Goal: Information Seeking & Learning: Learn about a topic

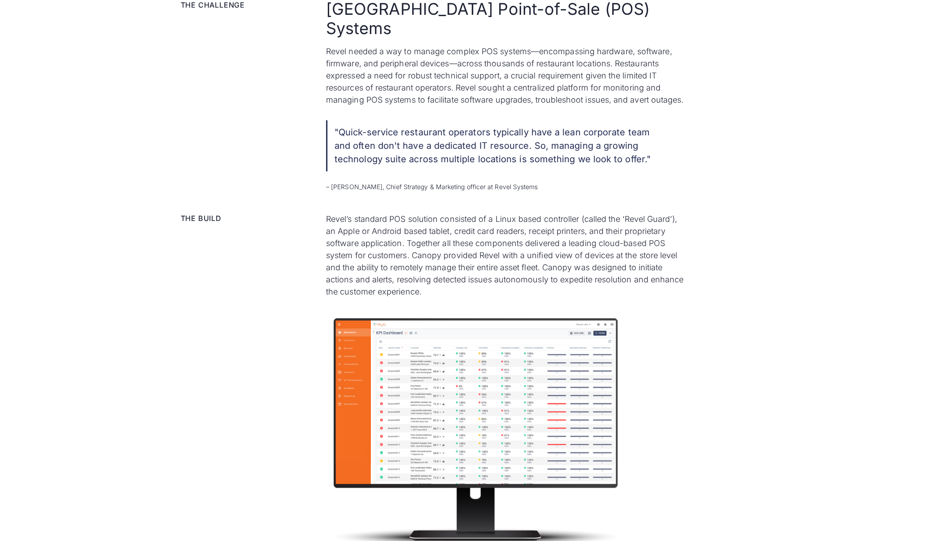
scroll to position [639, 0]
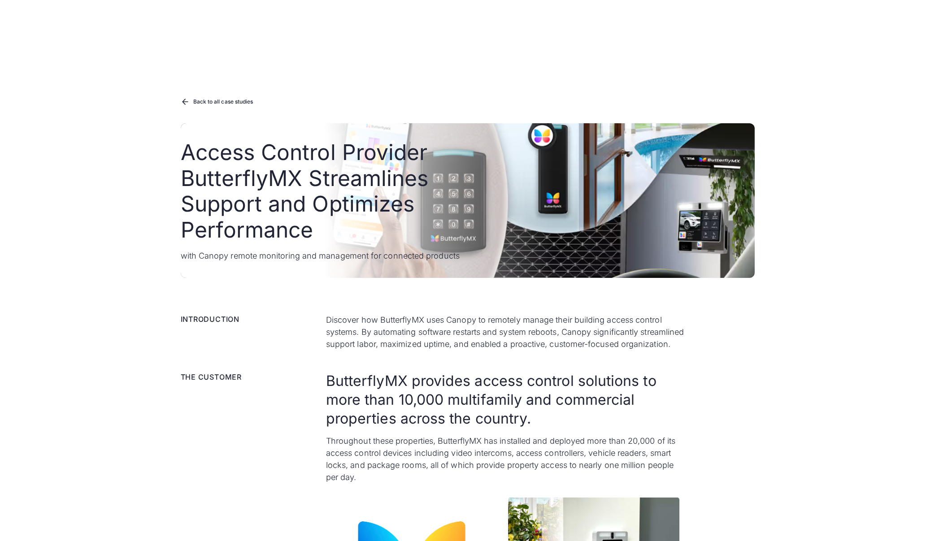
scroll to position [1247, 0]
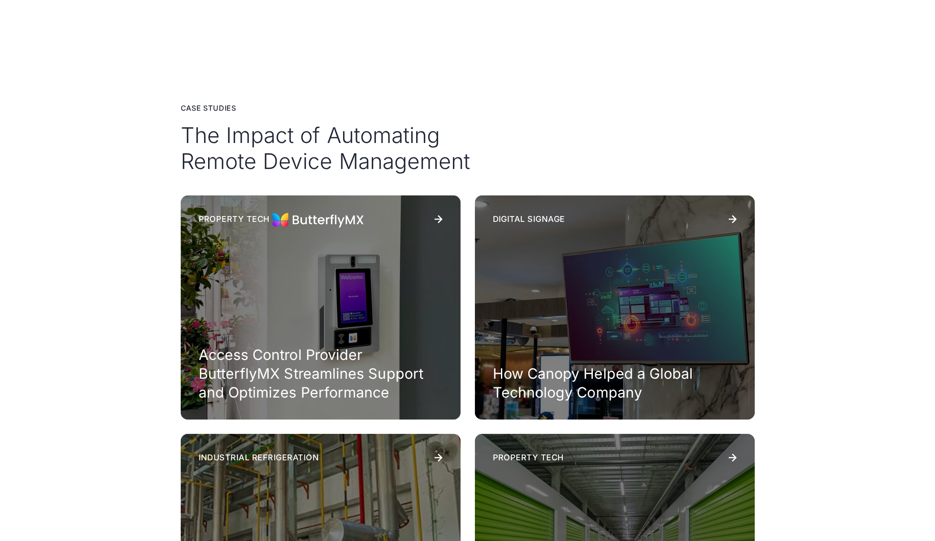
scroll to position [768, 0]
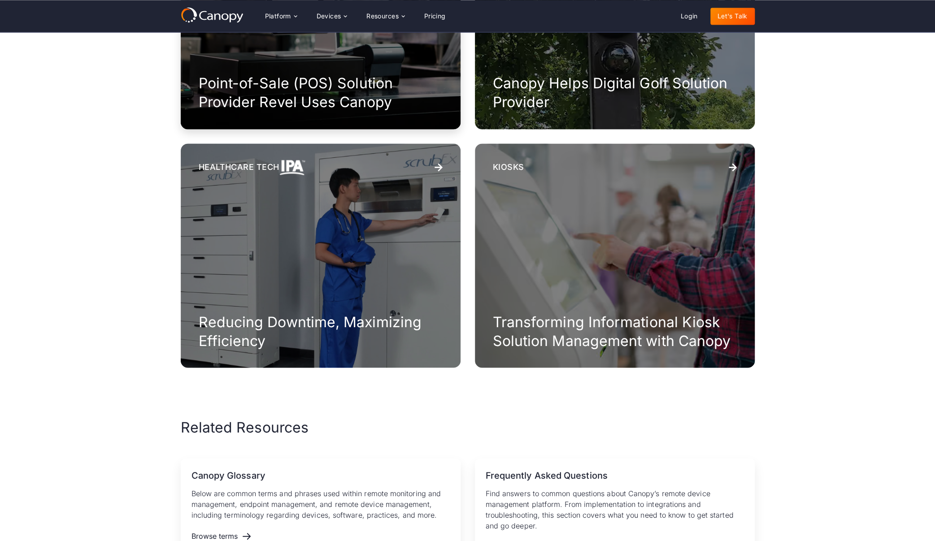
scroll to position [583, 0]
